Goal: Information Seeking & Learning: Learn about a topic

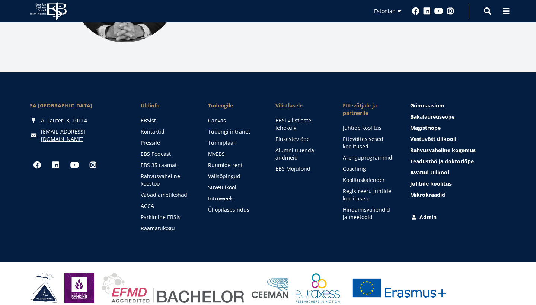
scroll to position [1033, 0]
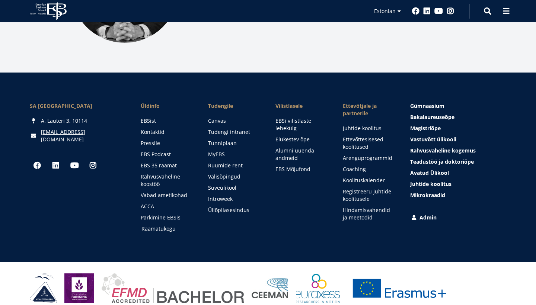
click at [174, 225] on link "Raamatukogu" at bounding box center [167, 228] width 52 height 7
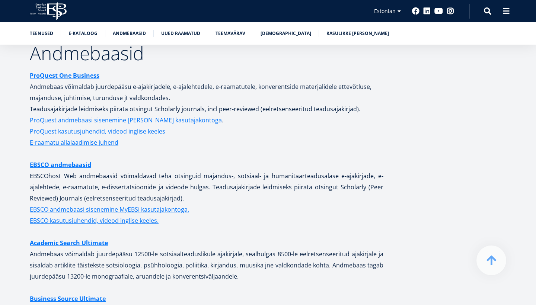
scroll to position [1435, 0]
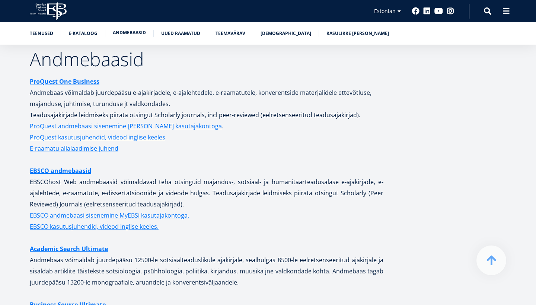
click at [128, 32] on link "Andmebaasid" at bounding box center [129, 32] width 33 height 7
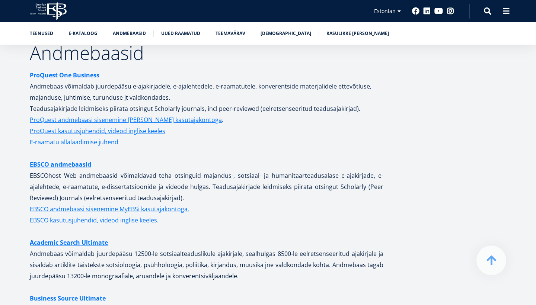
scroll to position [1497, 0]
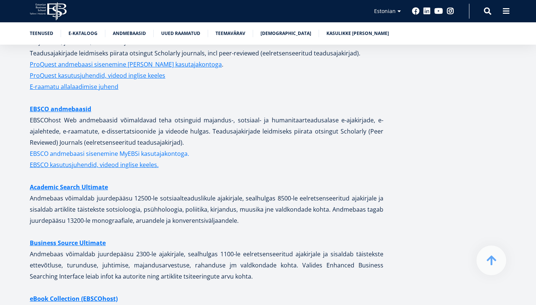
click at [126, 148] on link "EBSCO andmebaasi sisenemine MyEBSi kasutajakontoga." at bounding box center [109, 153] width 159 height 11
click at [136, 148] on link "EBSCO andmebaasi sisenemine MyEBSi kasutajakontoga." at bounding box center [109, 153] width 159 height 11
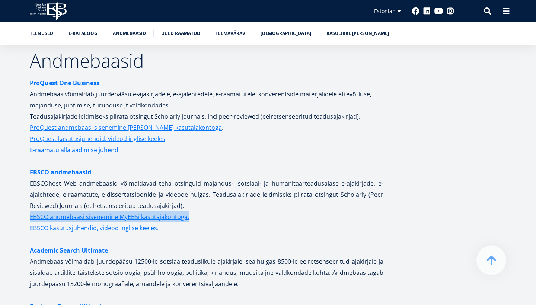
scroll to position [1420, 0]
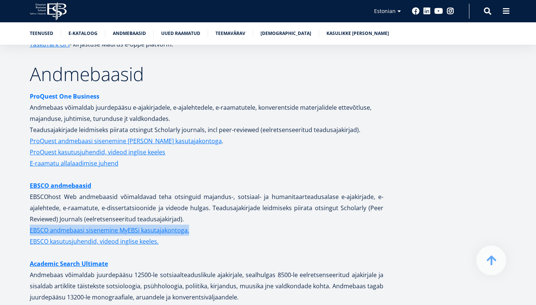
click at [74, 92] on strong "ProQuest One Business" at bounding box center [65, 96] width 70 height 8
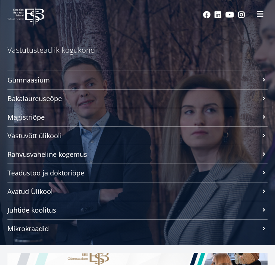
click at [261, 17] on span at bounding box center [259, 13] width 7 height 7
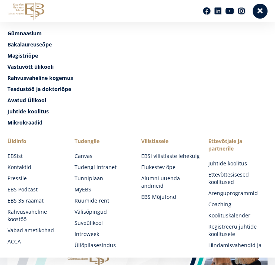
scroll to position [54, 0]
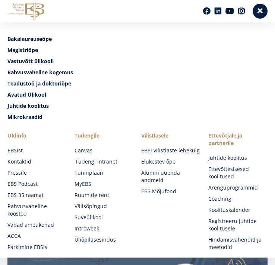
click at [97, 165] on link "Tudengi intranet" at bounding box center [105, 161] width 60 height 7
